Goal: Transaction & Acquisition: Purchase product/service

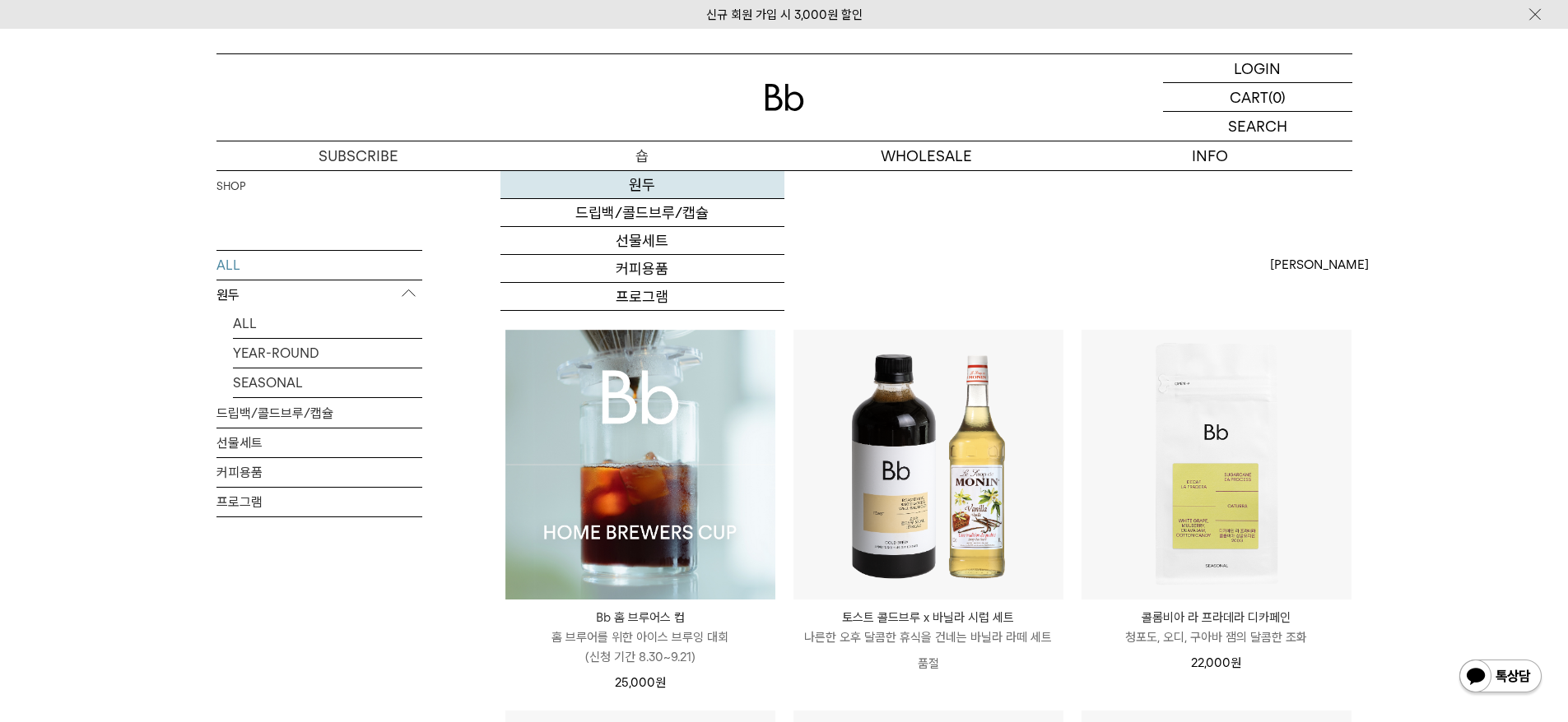
click at [644, 189] on link "원두" at bounding box center [642, 185] width 284 height 28
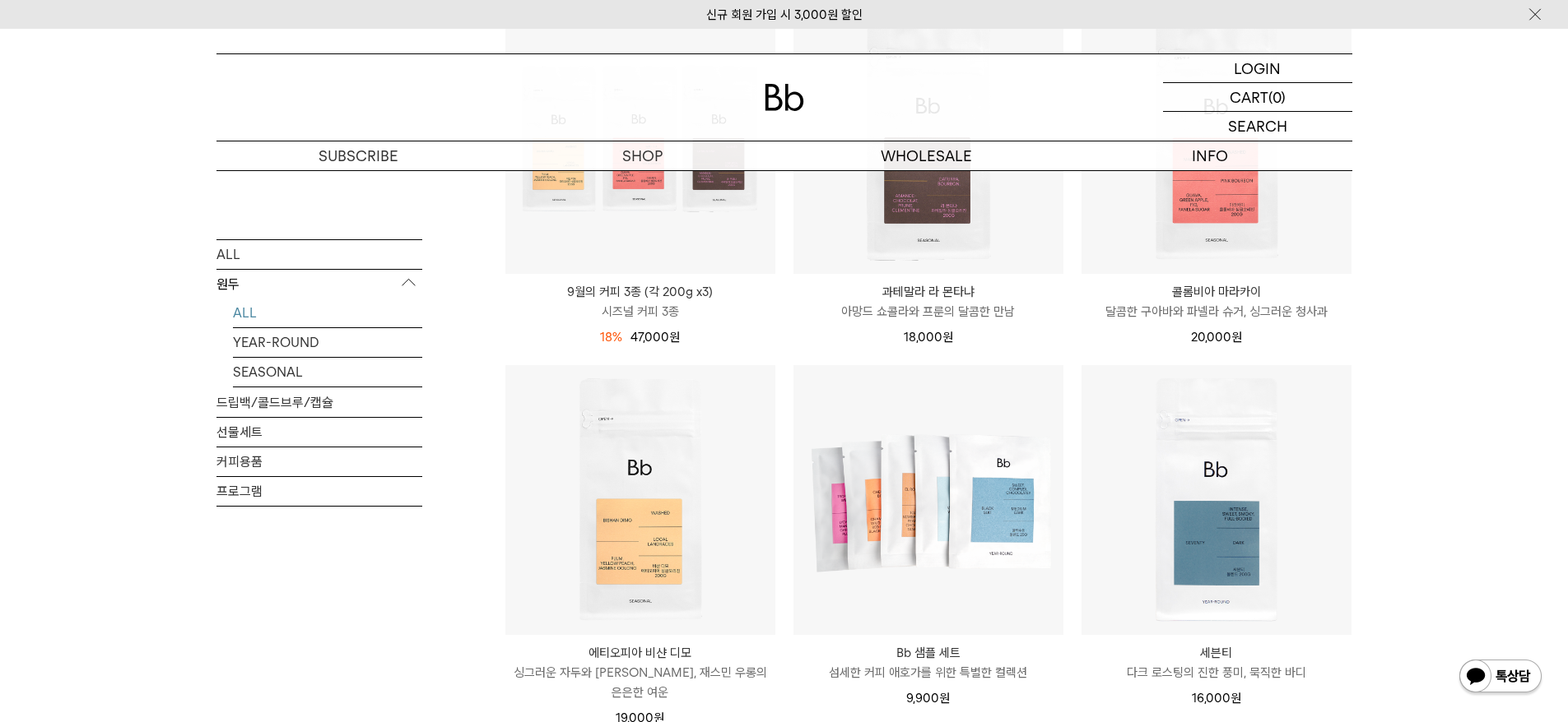
scroll to position [714, 0]
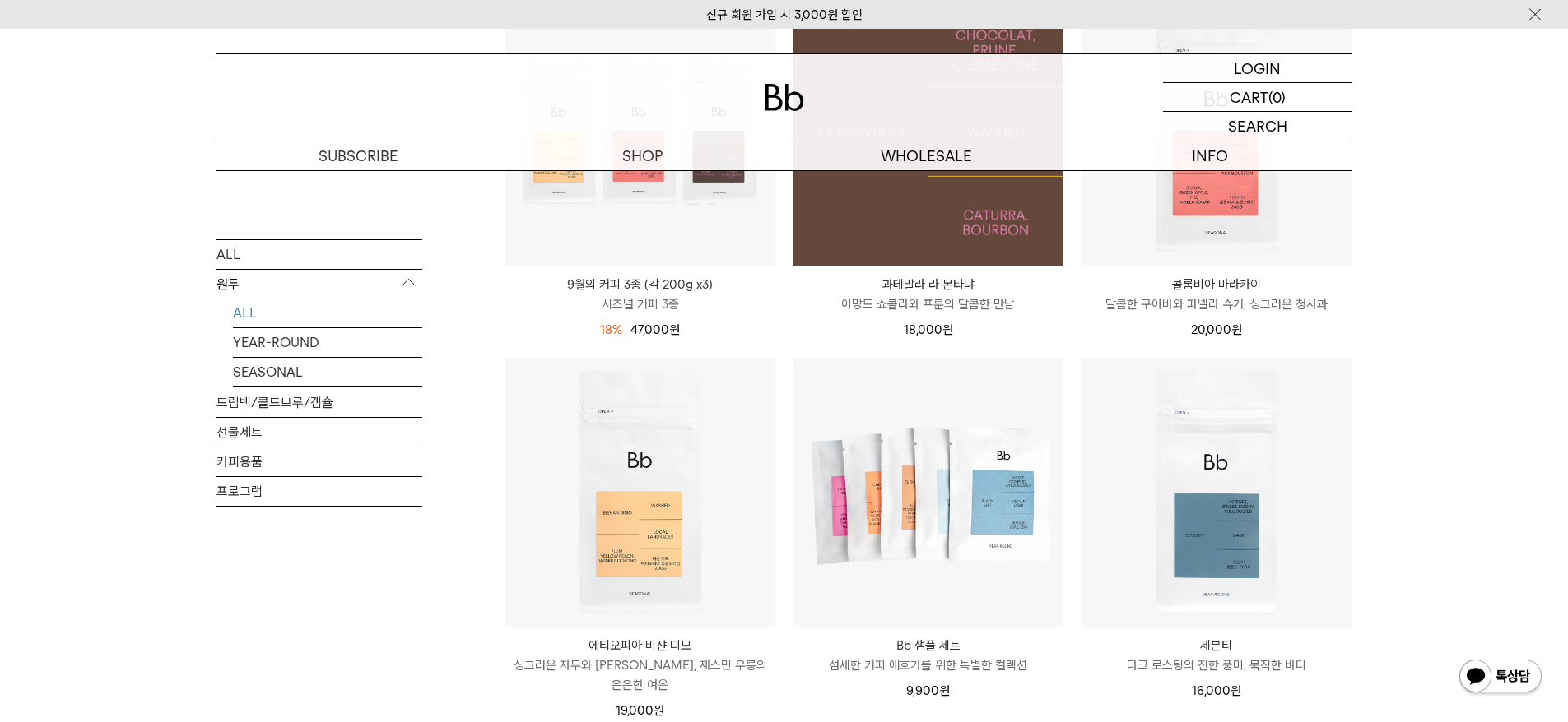
click at [927, 230] on img at bounding box center [928, 131] width 270 height 270
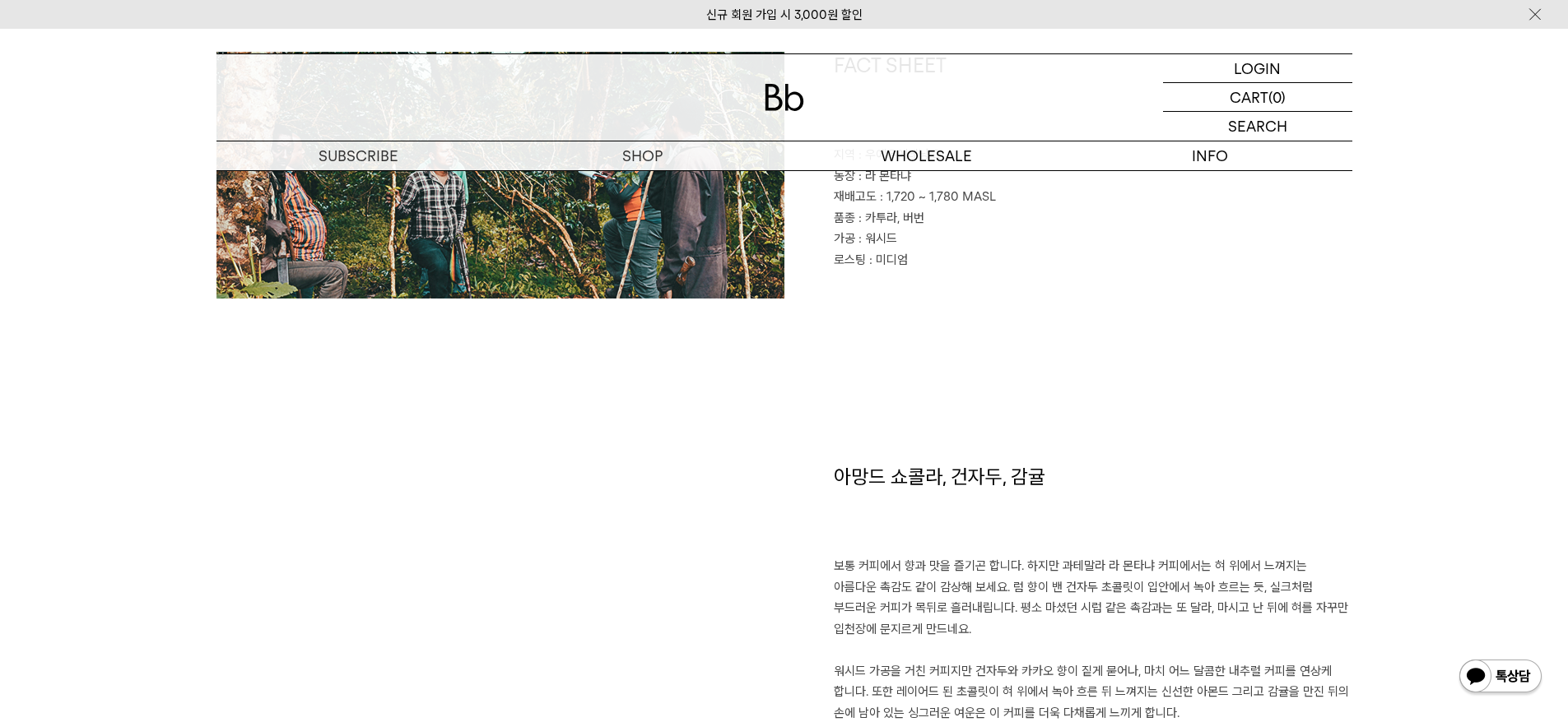
scroll to position [1074, 0]
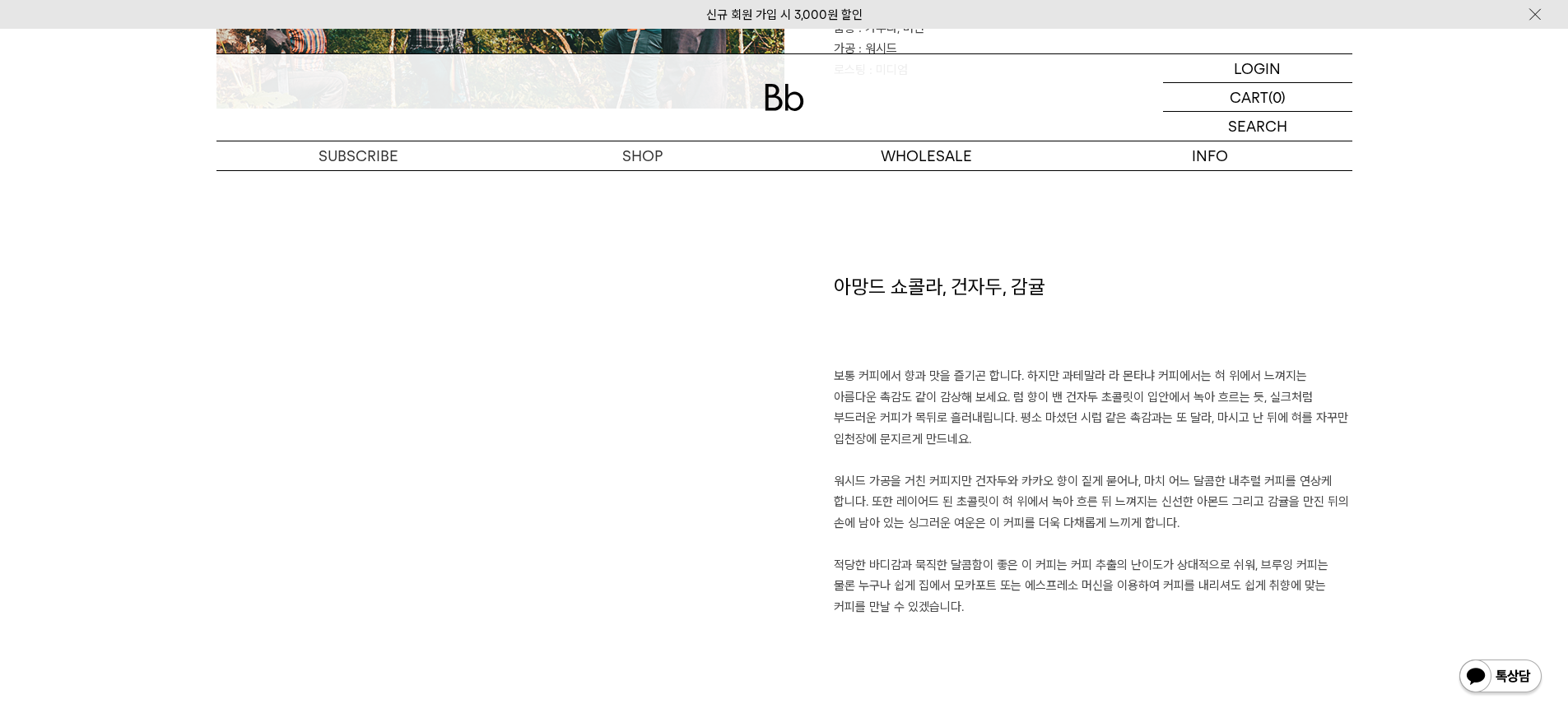
click at [1041, 435] on p "보통 커피에서 향과 맛을 즐기곤 합니다. 하지만 과테말라 라 몬타냐 커피에서는 혀 위에서 느껴지는 아름다운 촉감도 같이 감상해 보세요. 럼 향…" at bounding box center [1093, 492] width 518 height 252
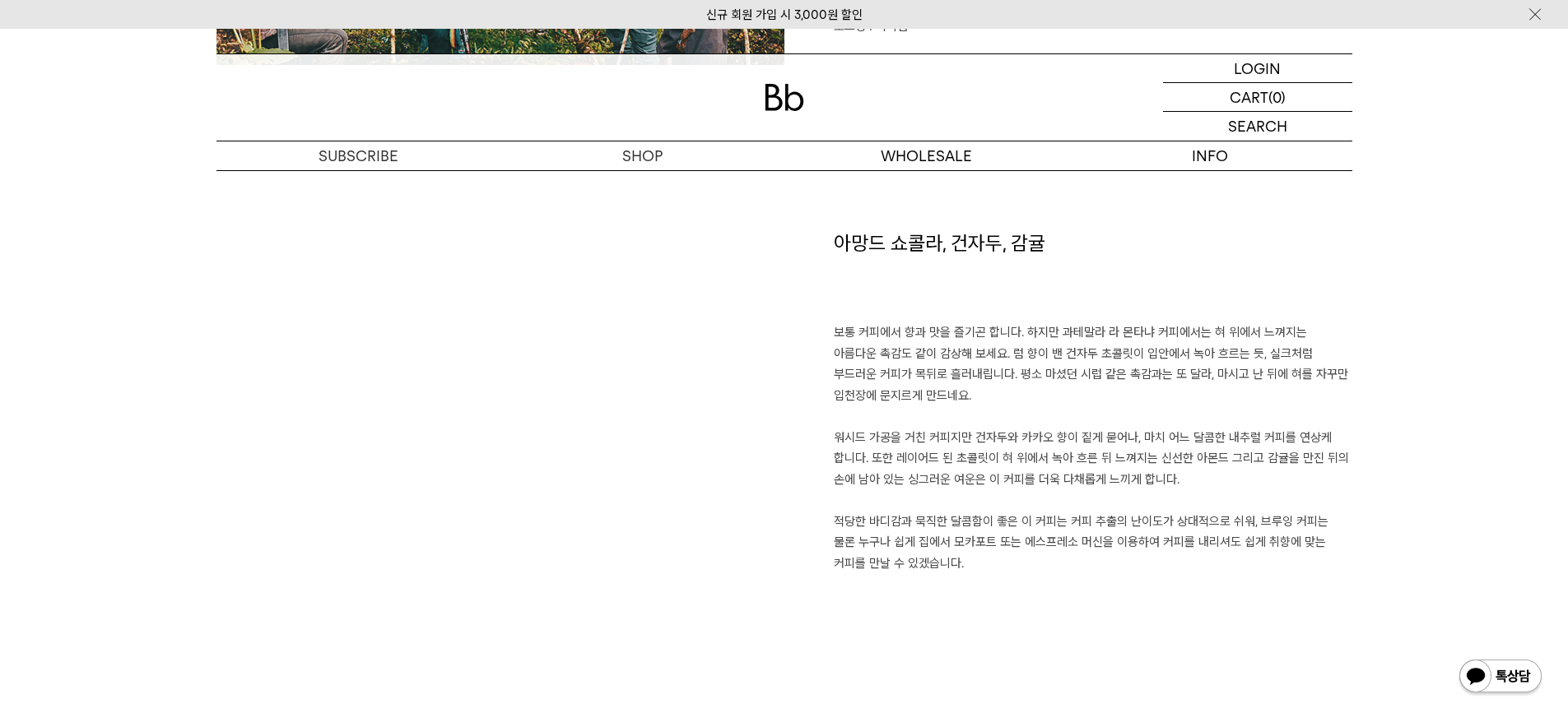
scroll to position [1114, 0]
